Goal: Book appointment/travel/reservation

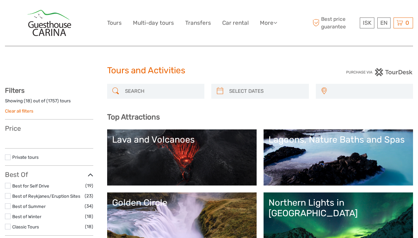
select select
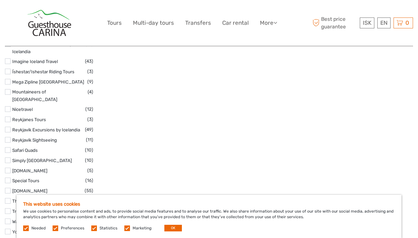
scroll to position [1030, 0]
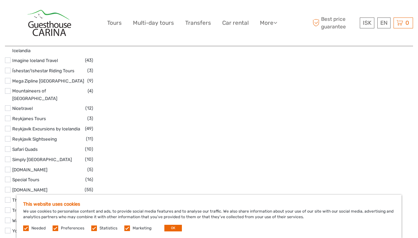
click at [125, 229] on label at bounding box center [127, 229] width 6 height 6
click at [0, 0] on input "checkbox" at bounding box center [0, 0] width 0 height 0
click at [93, 228] on label at bounding box center [94, 229] width 6 height 6
click at [0, 0] on input "checkbox" at bounding box center [0, 0] width 0 height 0
click at [57, 228] on label at bounding box center [56, 229] width 6 height 6
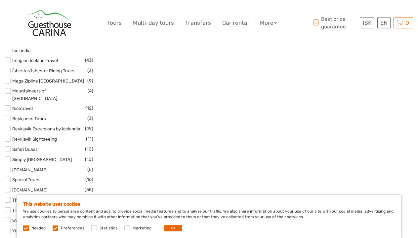
click at [0, 0] on input "checkbox" at bounding box center [0, 0] width 0 height 0
click at [175, 227] on button "OK" at bounding box center [173, 228] width 18 height 7
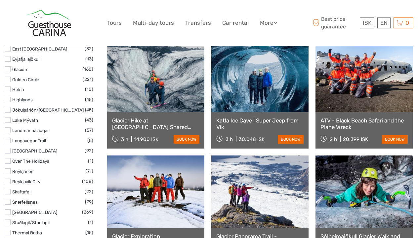
scroll to position [352, 0]
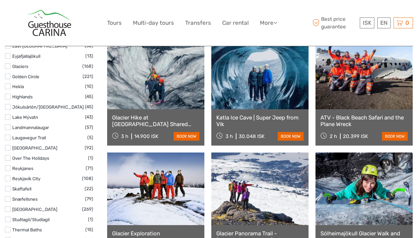
click at [258, 84] on link at bounding box center [259, 73] width 97 height 73
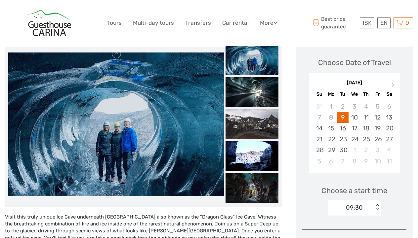
scroll to position [94, 0]
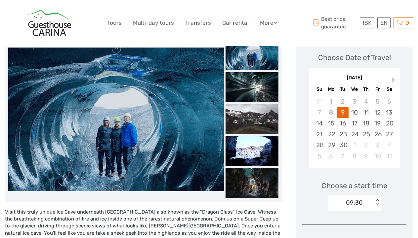
click at [393, 81] on span "Next Month" at bounding box center [393, 82] width 0 height 10
click at [364, 135] on div "23" at bounding box center [366, 134] width 12 height 11
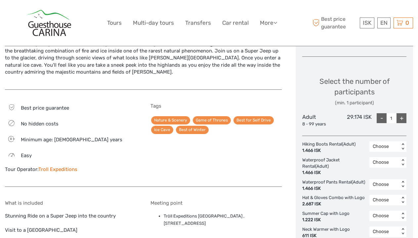
scroll to position [261, 0]
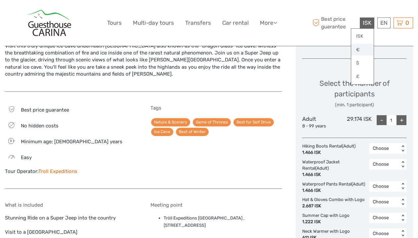
click at [361, 49] on link "€" at bounding box center [362, 50] width 22 height 12
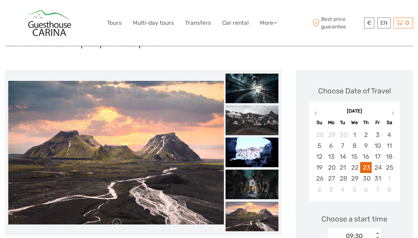
scroll to position [60, 0]
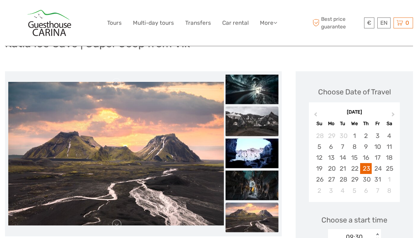
click at [252, 116] on img at bounding box center [252, 121] width 53 height 30
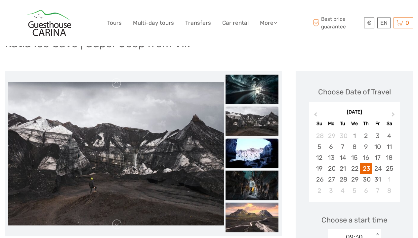
click at [256, 153] on img at bounding box center [252, 154] width 53 height 30
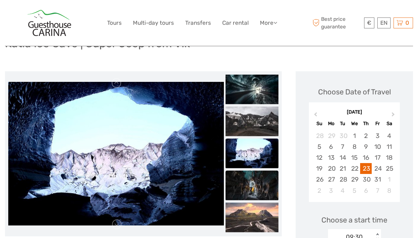
click at [253, 183] on img at bounding box center [252, 186] width 53 height 30
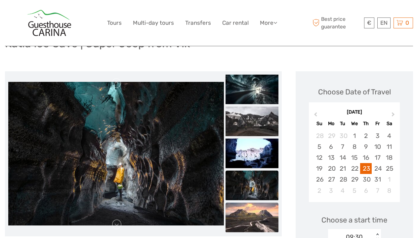
click at [250, 218] on img at bounding box center [252, 218] width 53 height 30
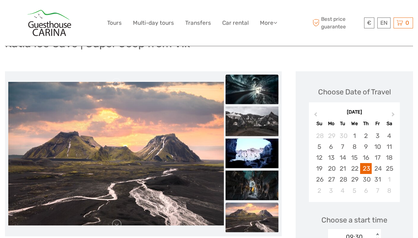
click at [265, 98] on img at bounding box center [252, 89] width 53 height 30
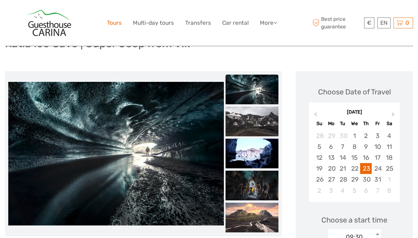
click at [118, 23] on link "Tours" at bounding box center [114, 23] width 15 height 10
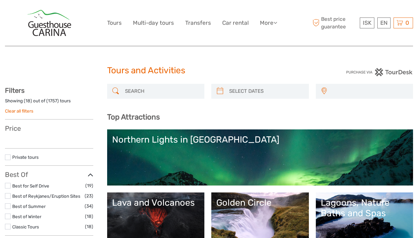
select select
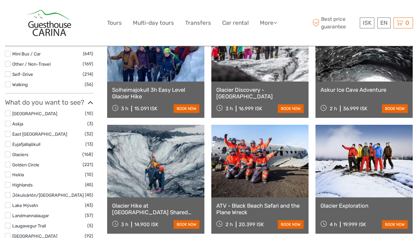
scroll to position [265, 0]
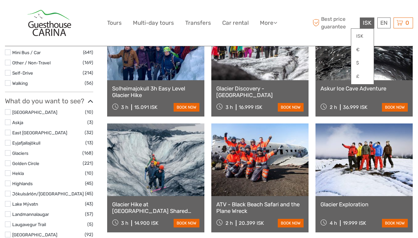
click at [368, 20] on span "ISK" at bounding box center [367, 23] width 9 height 7
click at [360, 48] on link "€" at bounding box center [362, 50] width 22 height 12
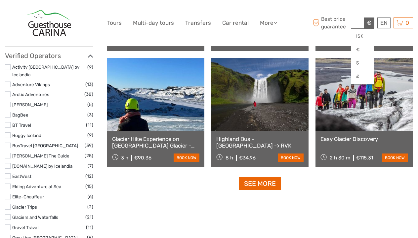
scroll to position [796, 0]
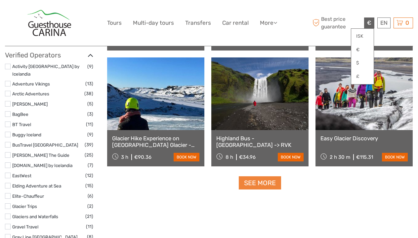
click at [258, 181] on link "See more" at bounding box center [260, 184] width 42 height 14
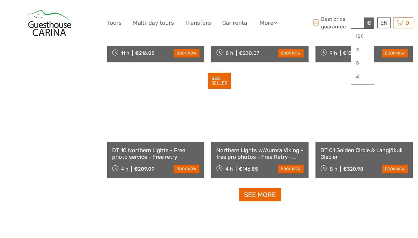
scroll to position [1313, 0]
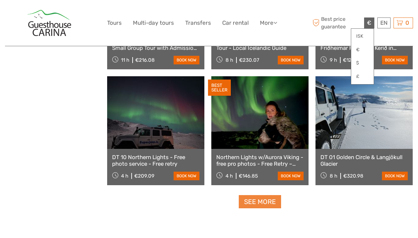
click at [260, 204] on link "See more" at bounding box center [260, 202] width 42 height 14
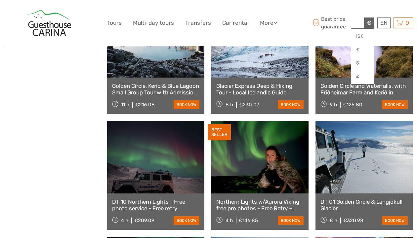
scroll to position [1268, 0]
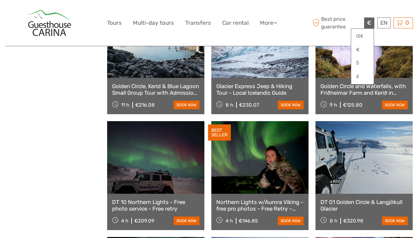
click at [182, 188] on link at bounding box center [155, 157] width 97 height 73
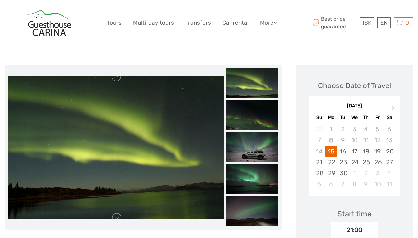
scroll to position [69, 0]
